Goal: Browse casually

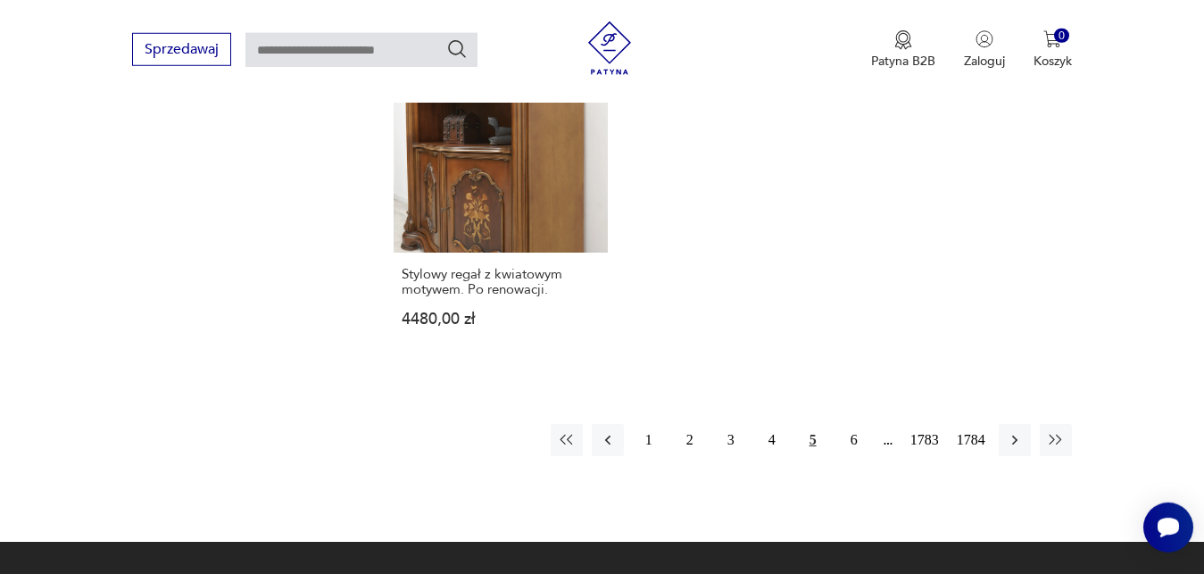
scroll to position [2325, 0]
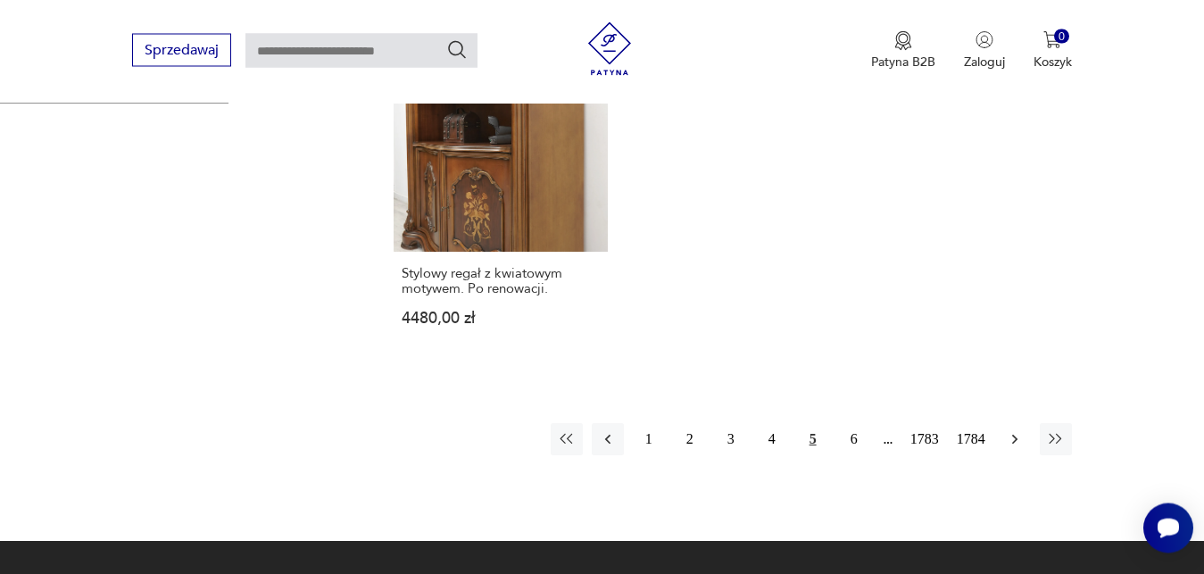
click at [1014, 443] on icon "button" at bounding box center [1013, 439] width 5 height 10
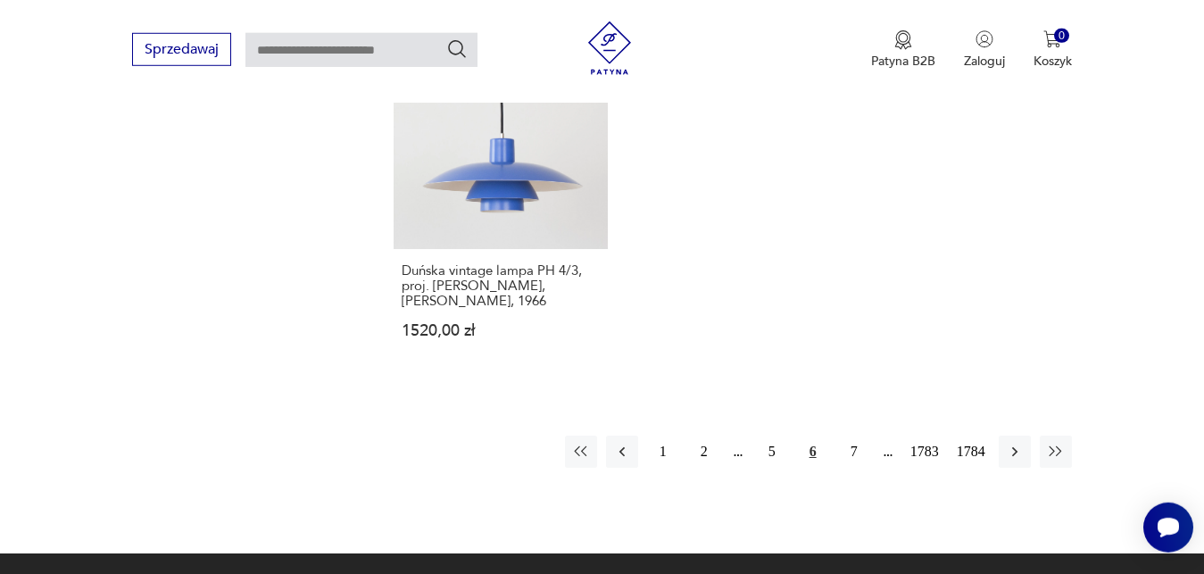
scroll to position [2416, 0]
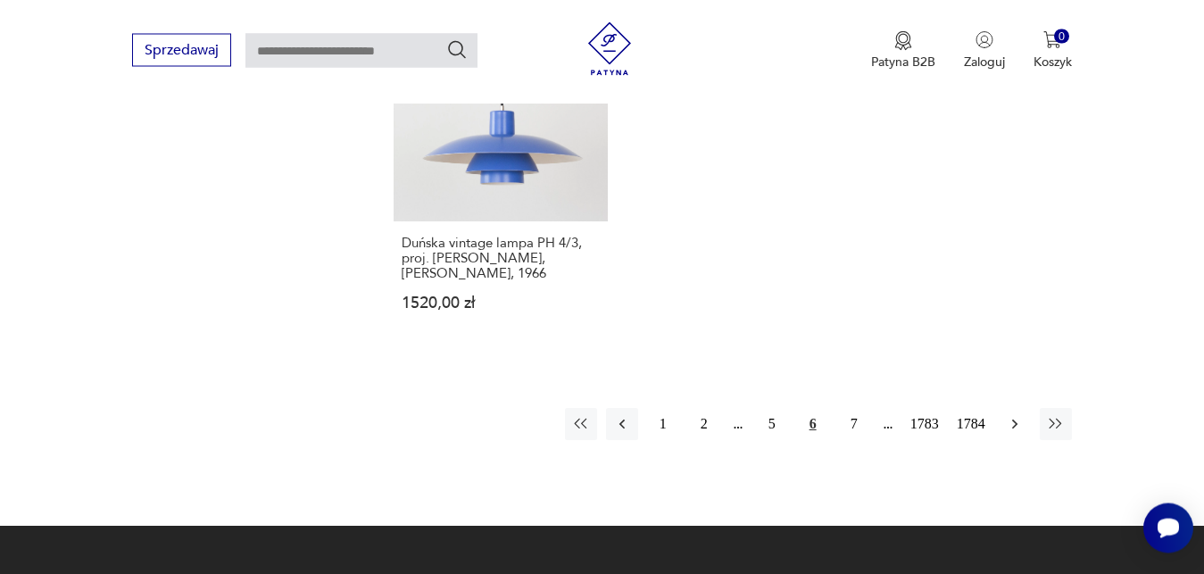
click at [1015, 419] on icon "button" at bounding box center [1013, 424] width 5 height 10
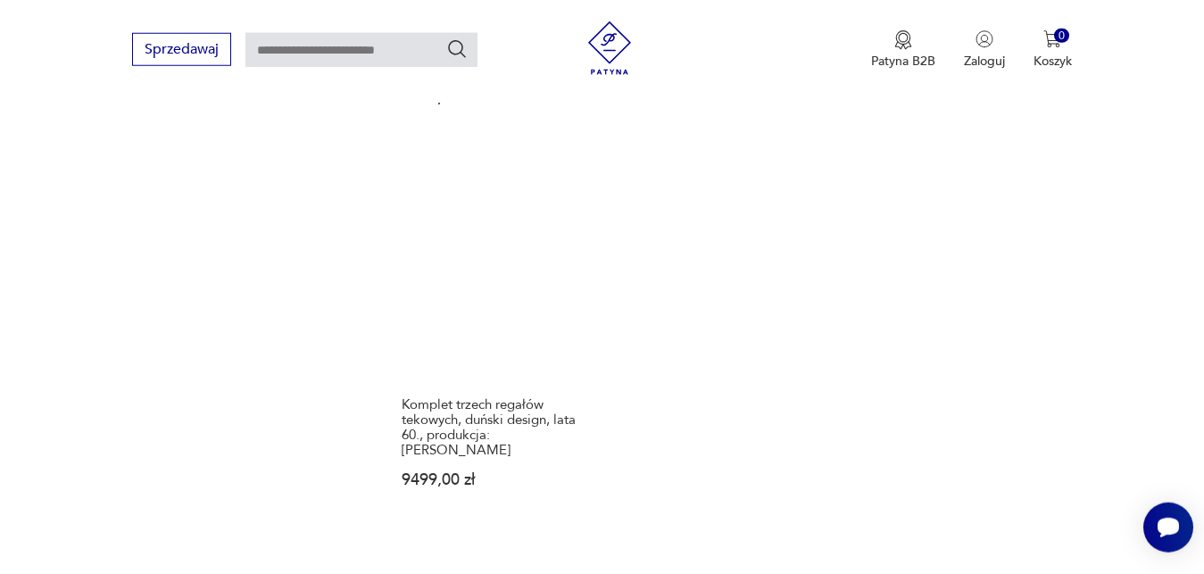
scroll to position [2280, 0]
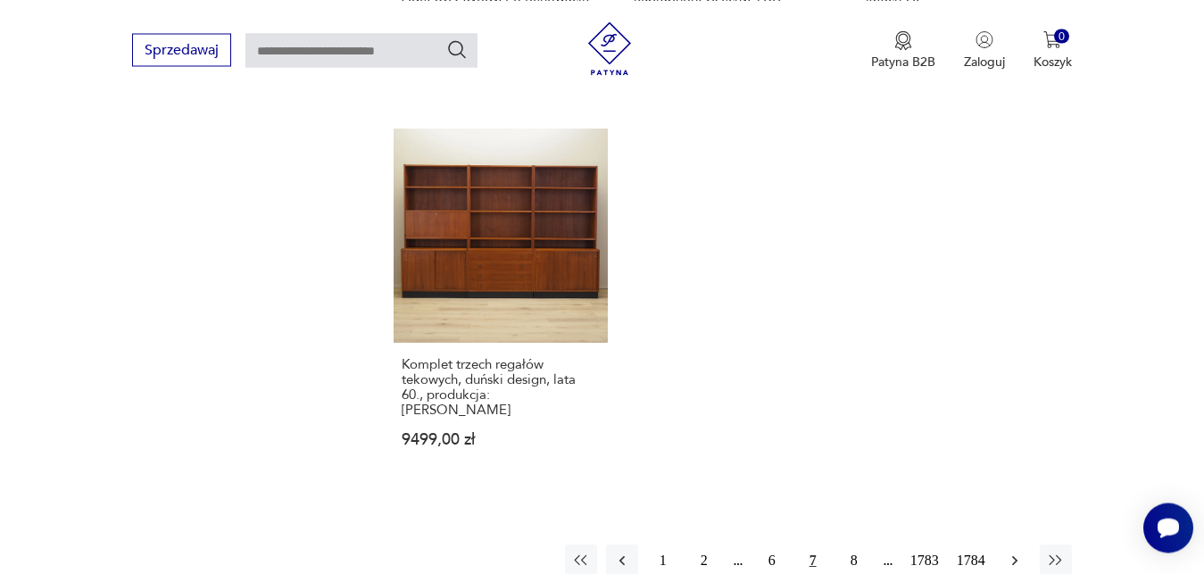
click at [1014, 551] on icon "button" at bounding box center [1015, 560] width 18 height 18
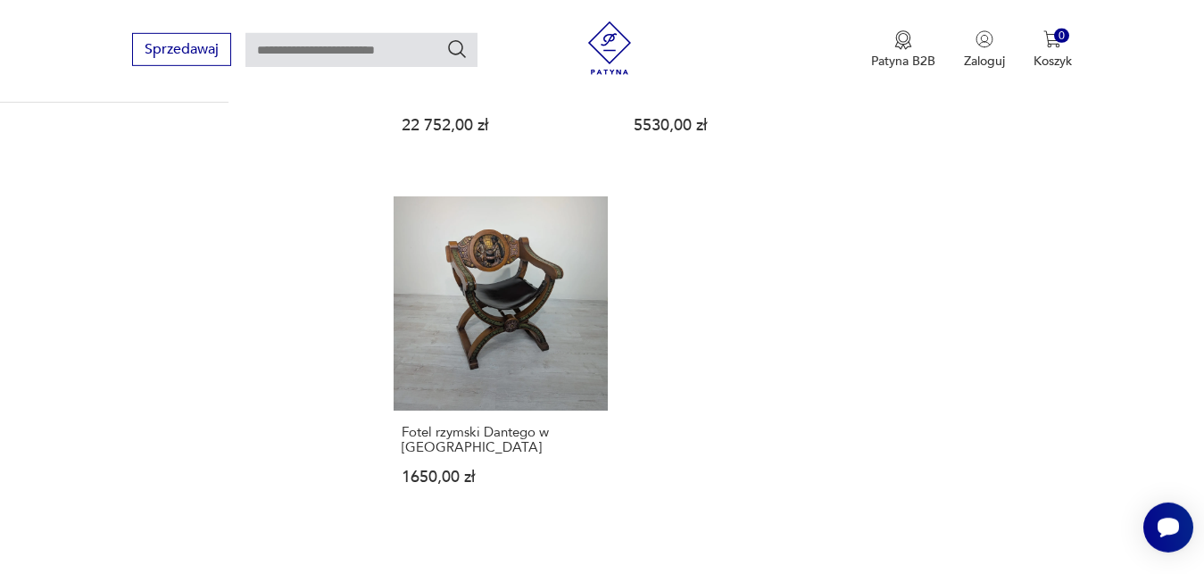
scroll to position [2234, 0]
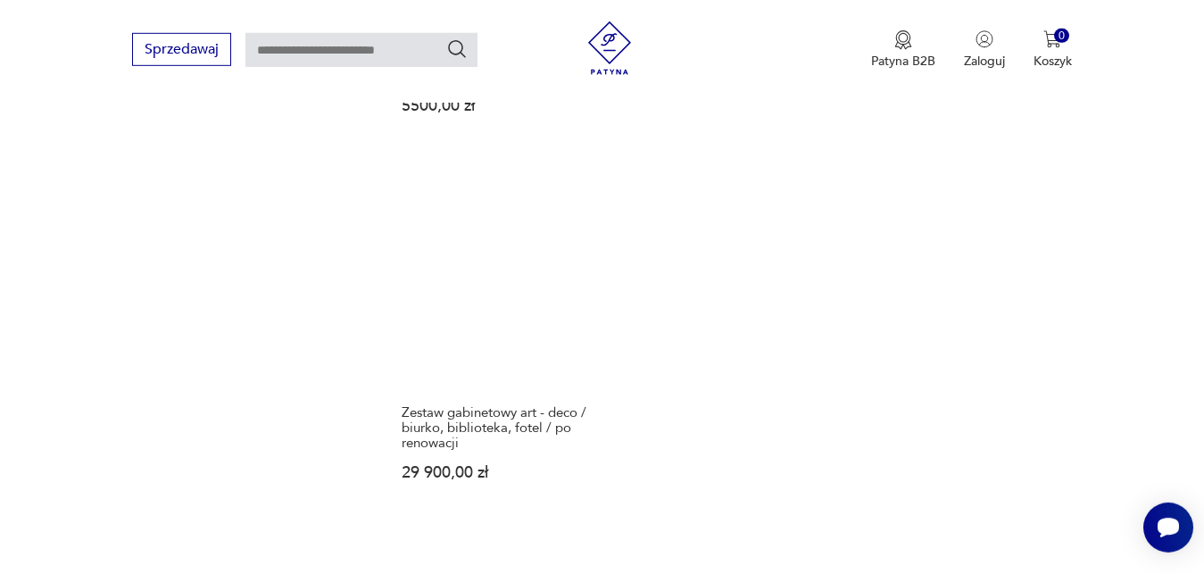
scroll to position [2280, 0]
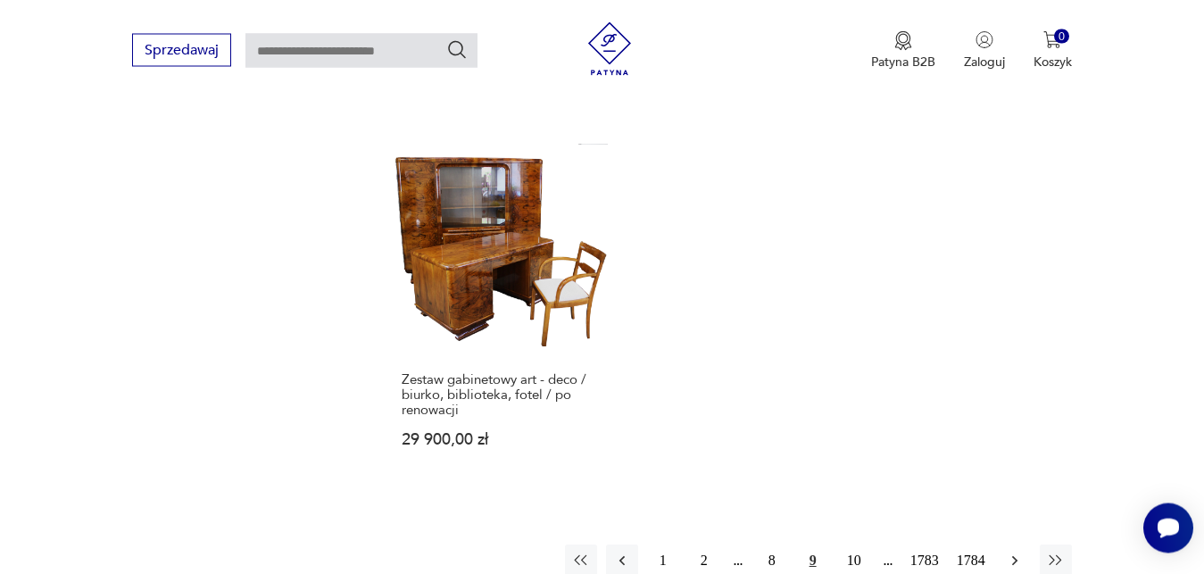
click at [1015, 555] on icon "button" at bounding box center [1013, 560] width 5 height 10
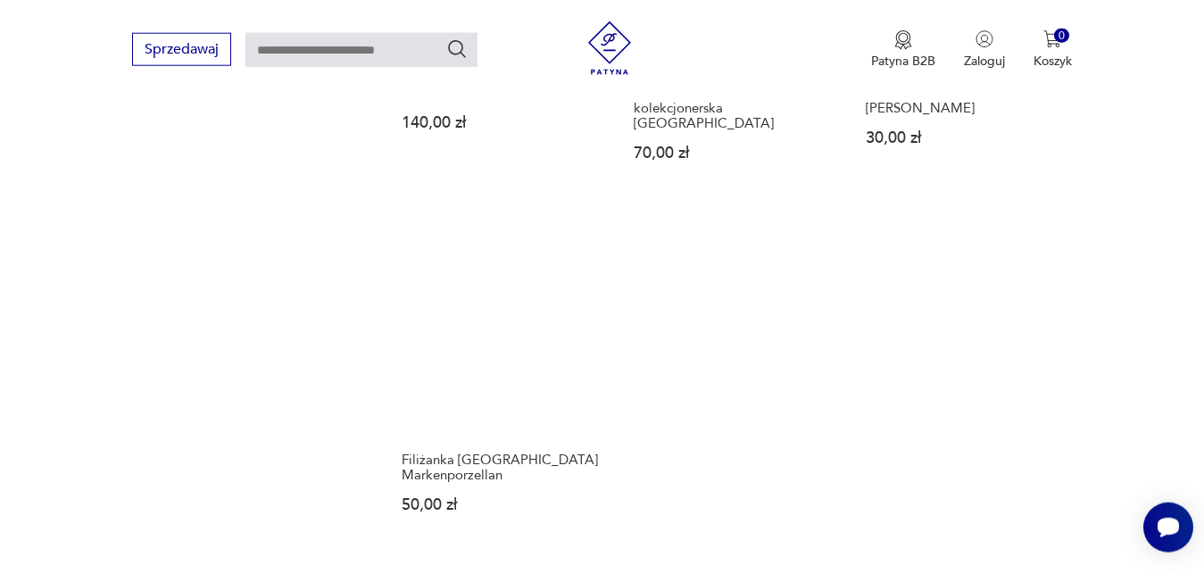
scroll to position [2143, 0]
